Goal: Transaction & Acquisition: Purchase product/service

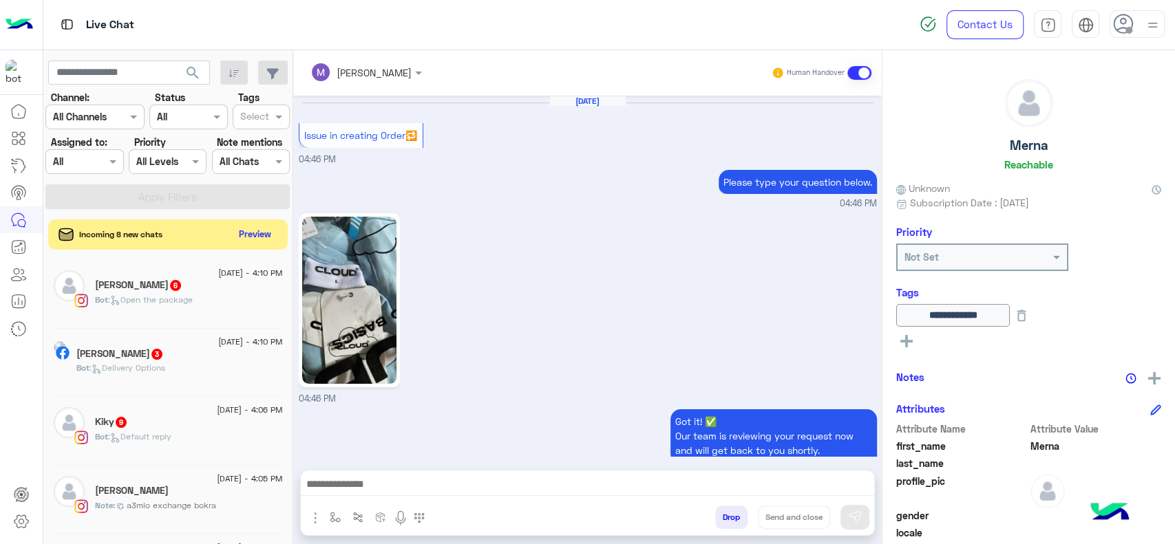
scroll to position [1147, 0]
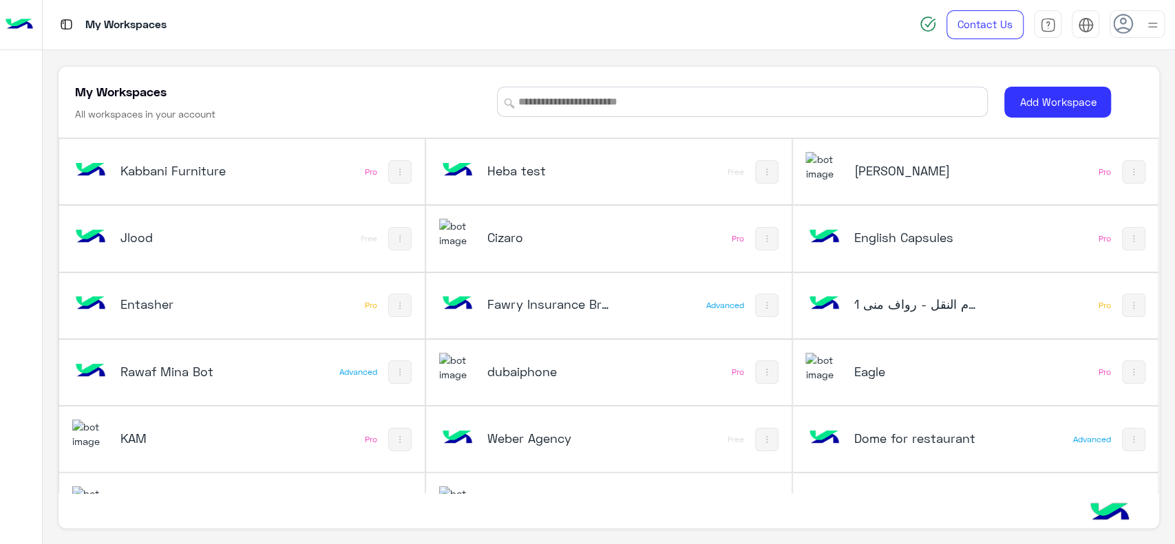
click at [926, 240] on h5 "English Capsules" at bounding box center [914, 237] width 123 height 17
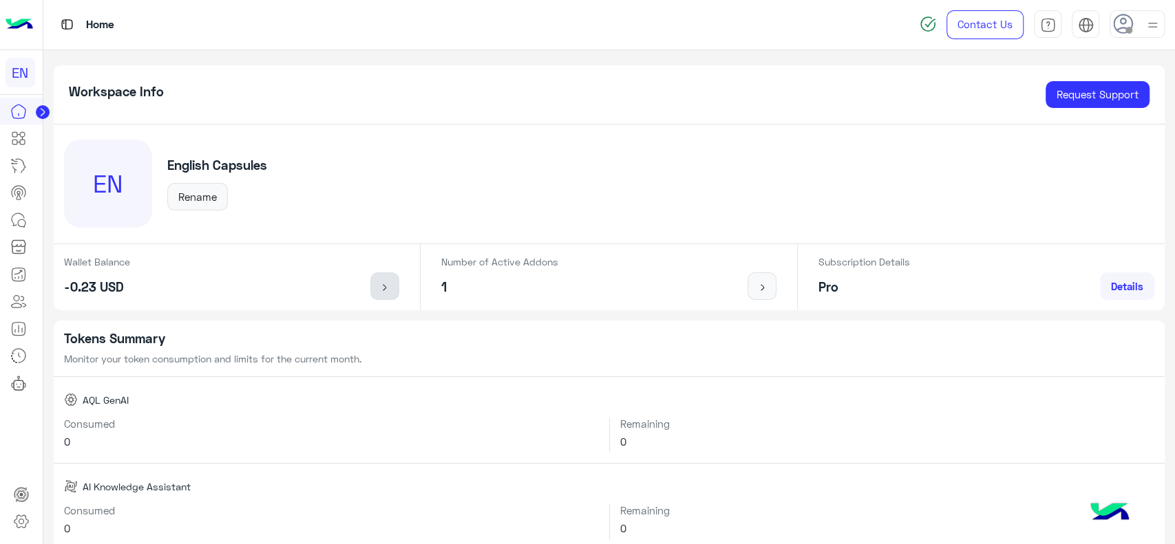
click at [380, 290] on img at bounding box center [384, 287] width 17 height 11
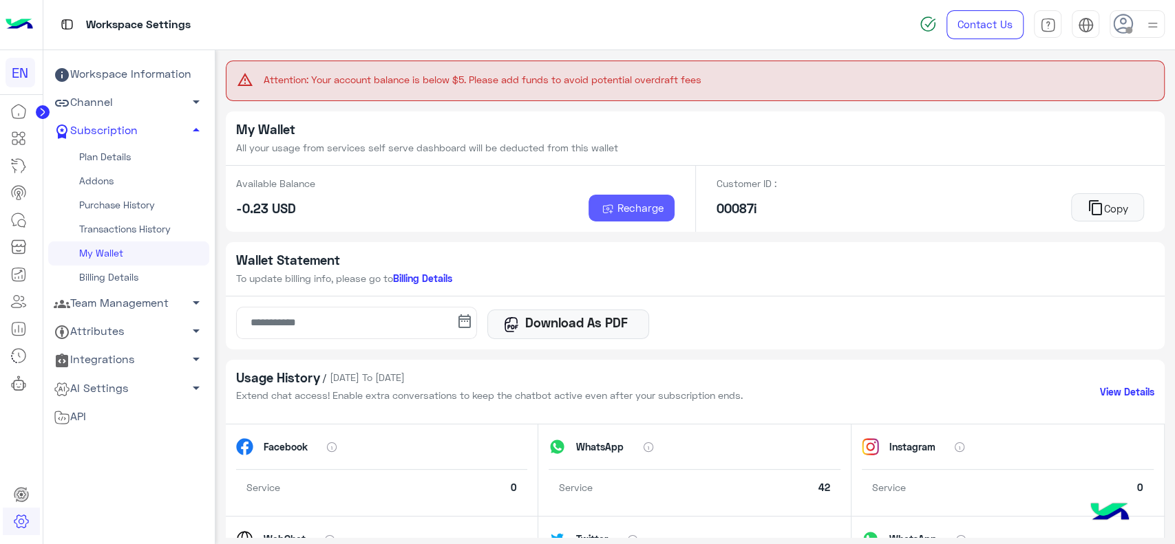
click at [637, 212] on span "Recharge" at bounding box center [640, 208] width 46 height 12
